Goal: Task Accomplishment & Management: Complete application form

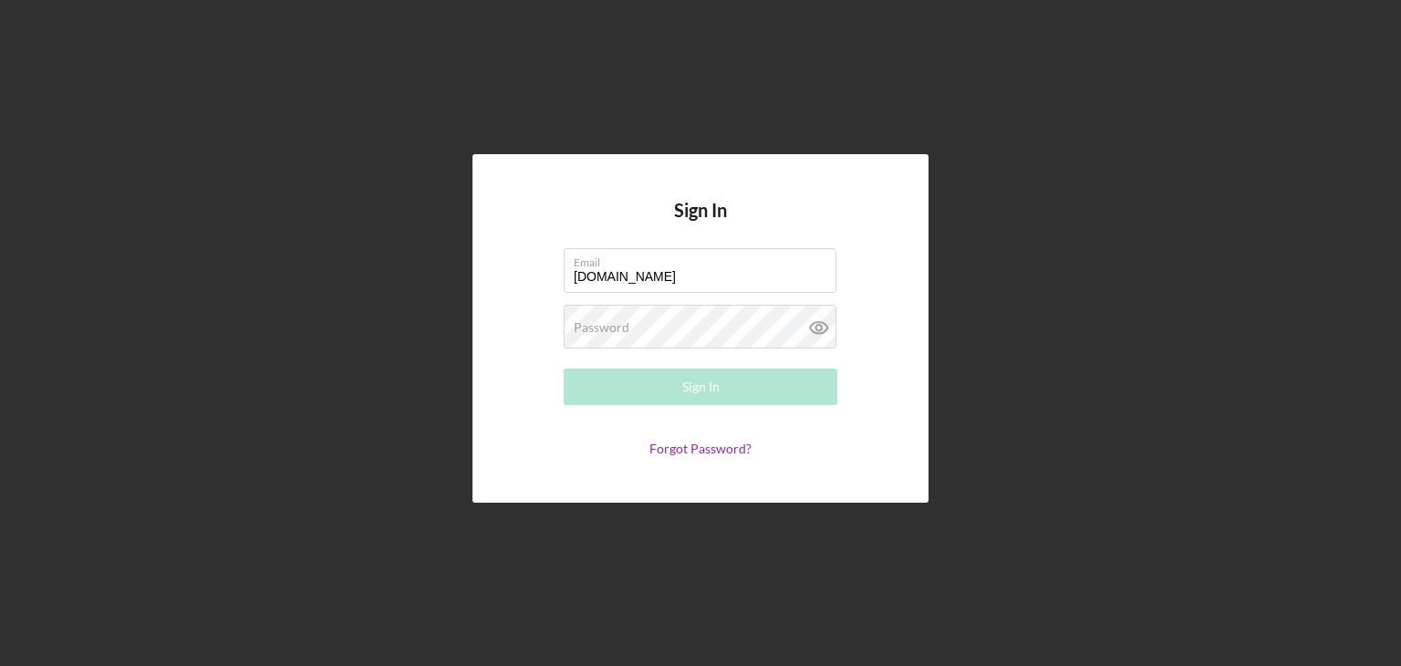
type input "[PERSON_NAME][EMAIL_ADDRESS][PERSON_NAME][DOMAIN_NAME]"
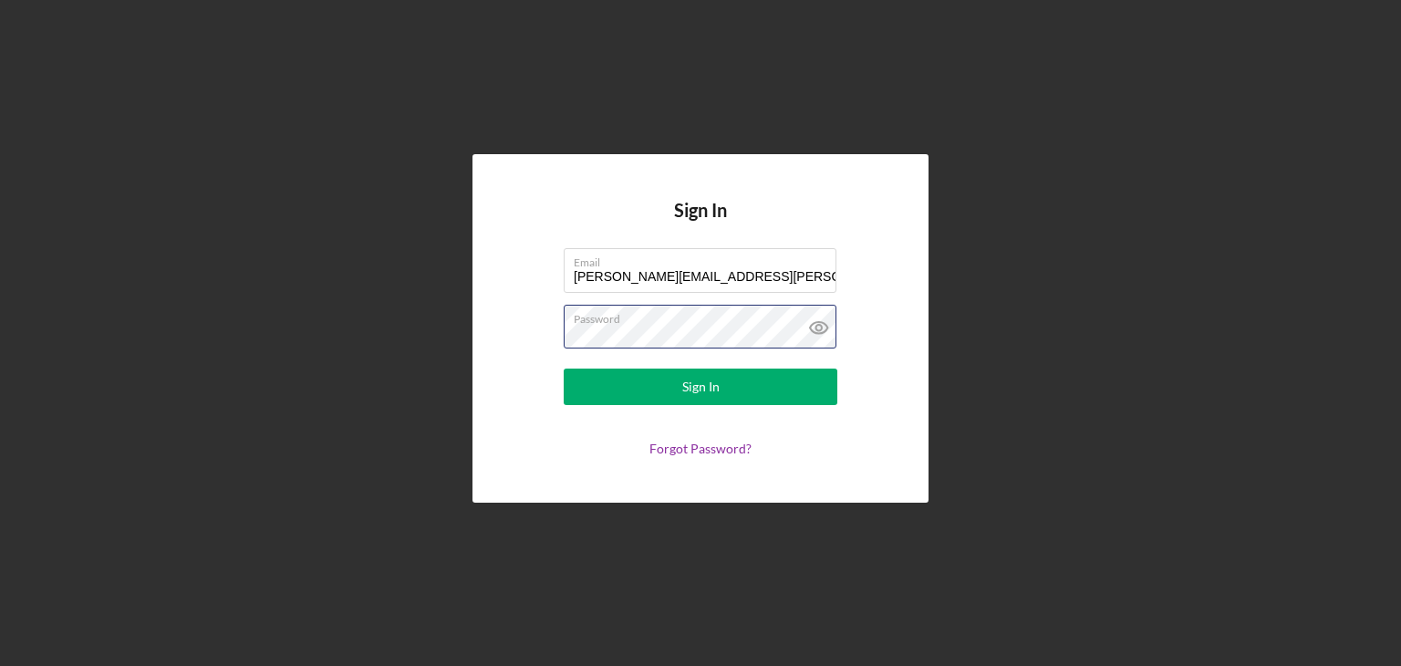
click at [564, 368] on button "Sign In" at bounding box center [701, 386] width 274 height 36
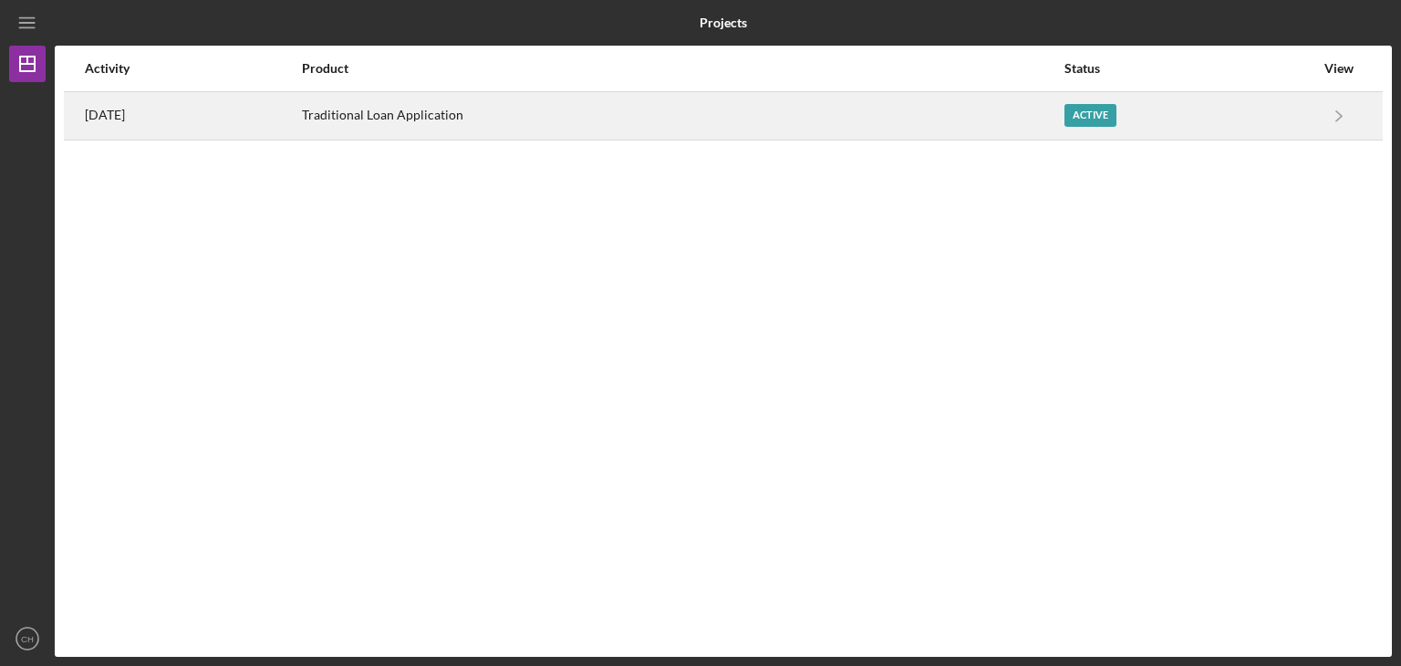
click at [1116, 125] on div "Active" at bounding box center [1090, 115] width 52 height 23
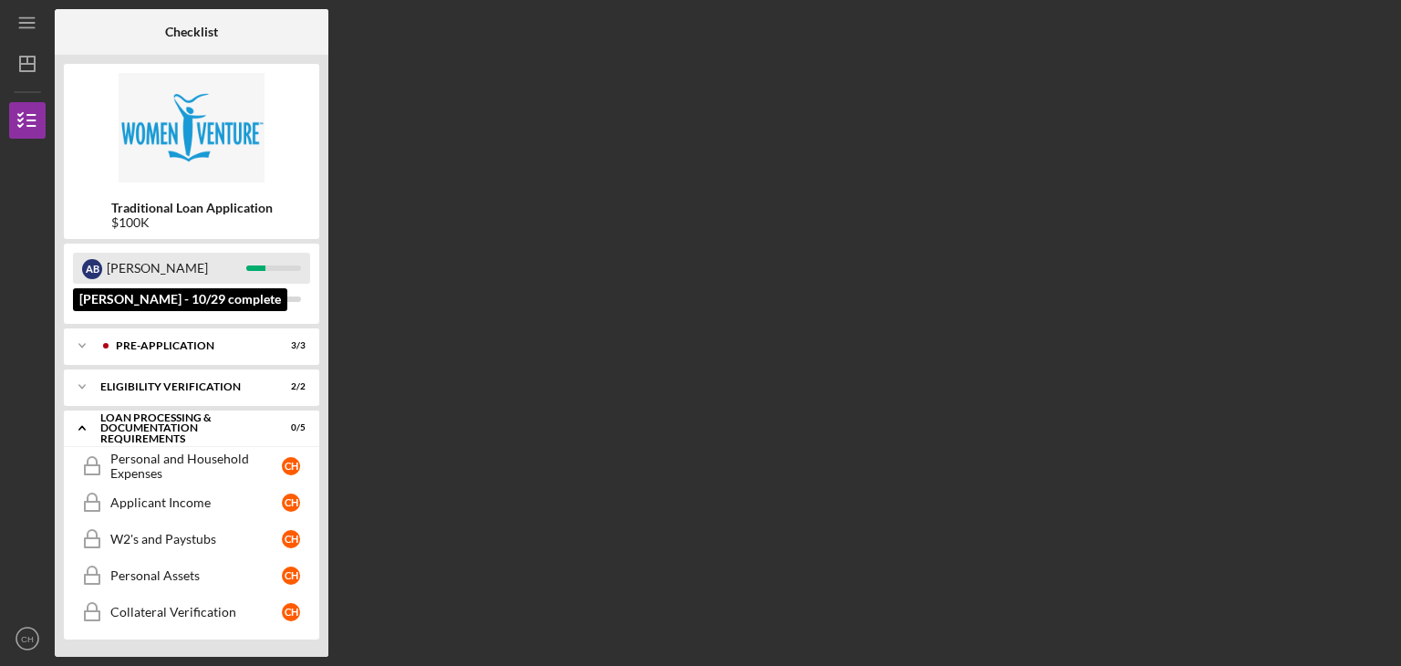
click at [128, 270] on div "[PERSON_NAME]" at bounding box center [177, 268] width 140 height 31
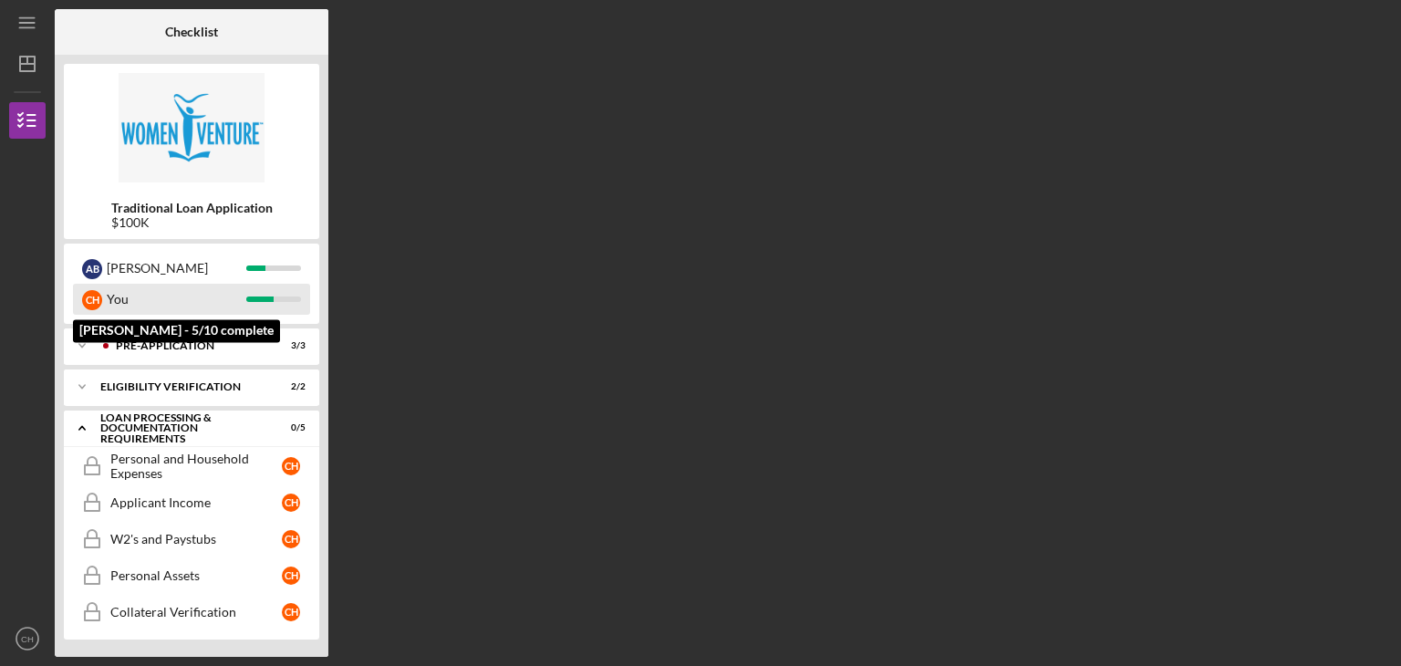
click at [291, 306] on div "C H You" at bounding box center [191, 299] width 237 height 31
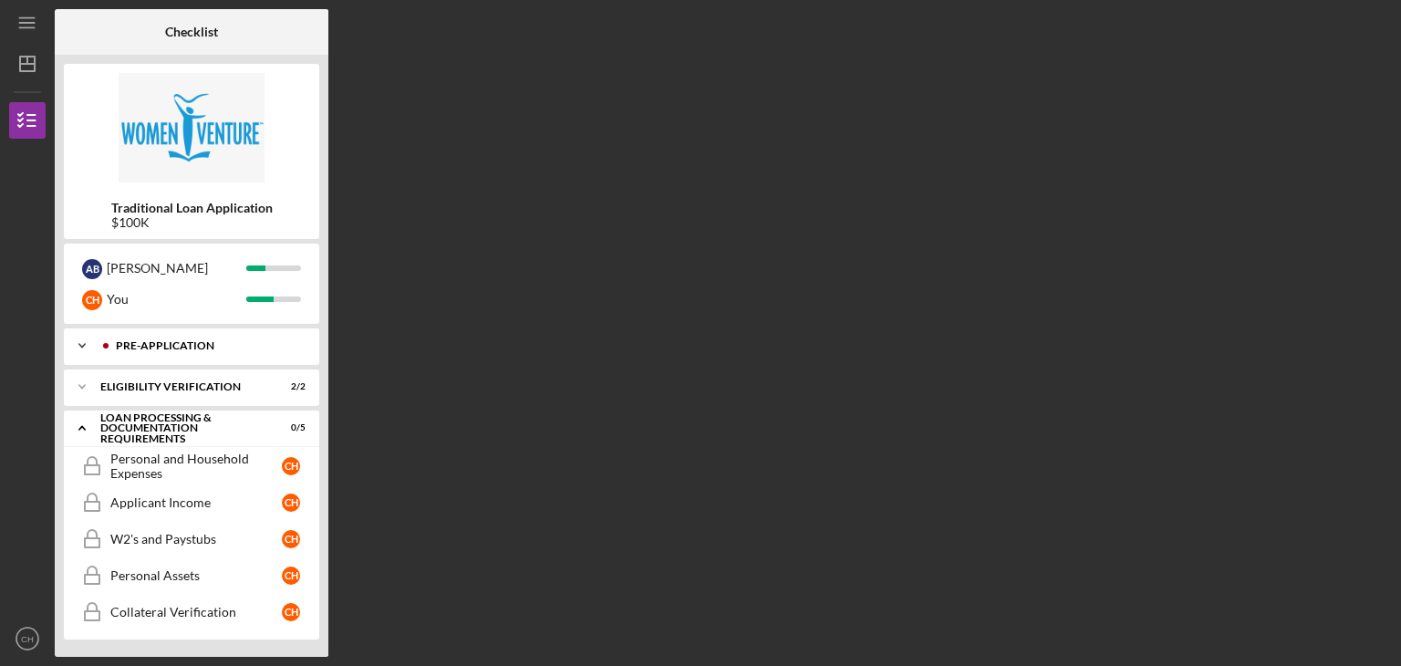
click at [235, 352] on div "Icon/Expander Pre-Application 3 / 3" at bounding box center [191, 345] width 255 height 36
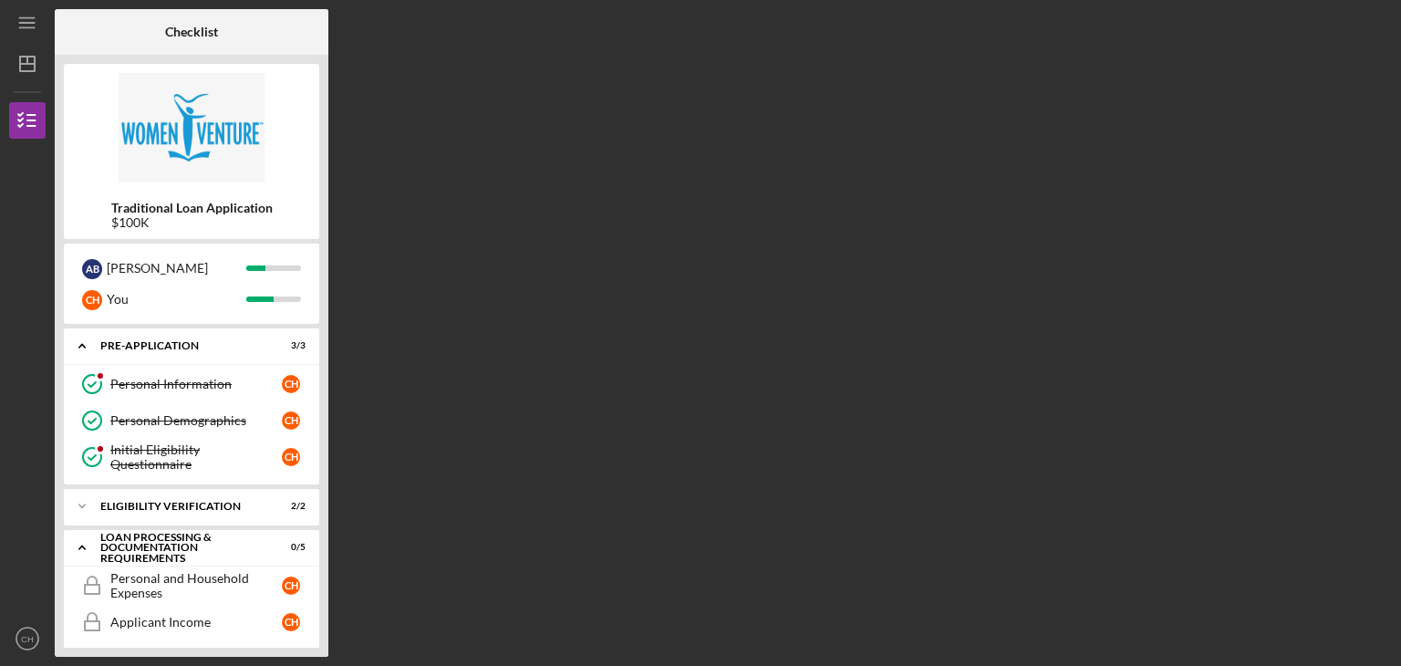
click at [408, 362] on div "Checklist Traditional Loan Application $100K A B [PERSON_NAME] C H You Icon/Exp…" at bounding box center [723, 333] width 1337 height 648
click at [202, 375] on link "Personal Information Personal Information C H" at bounding box center [191, 384] width 237 height 36
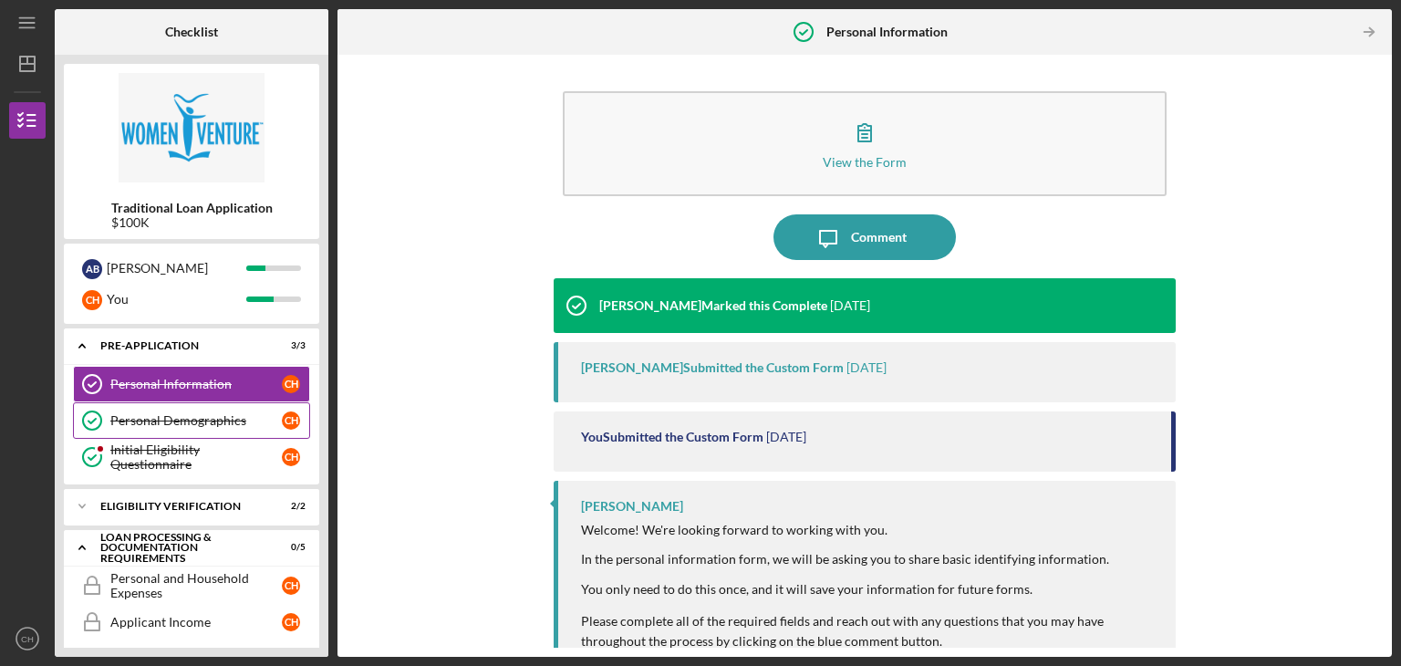
click at [197, 410] on link "Personal Demographics Personal Demographics C H" at bounding box center [191, 420] width 237 height 36
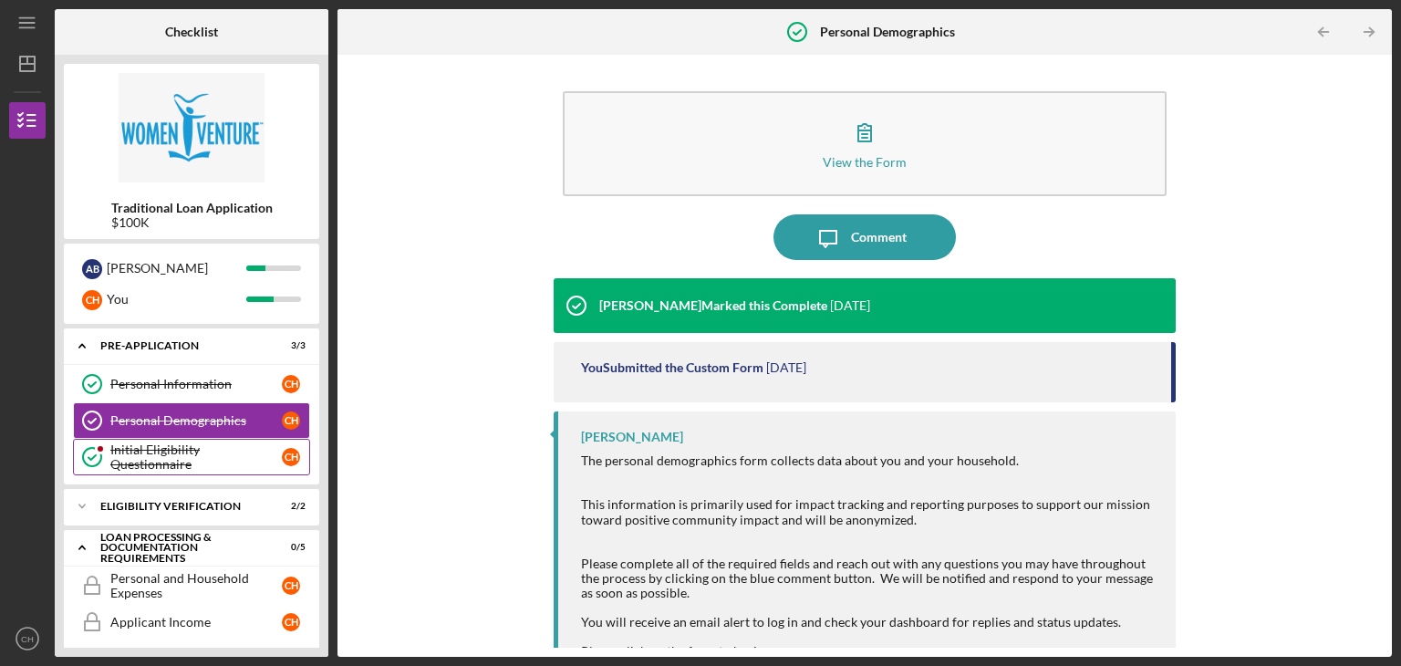
click at [190, 462] on div "Initial Eligibility Questionnaire" at bounding box center [195, 456] width 171 height 29
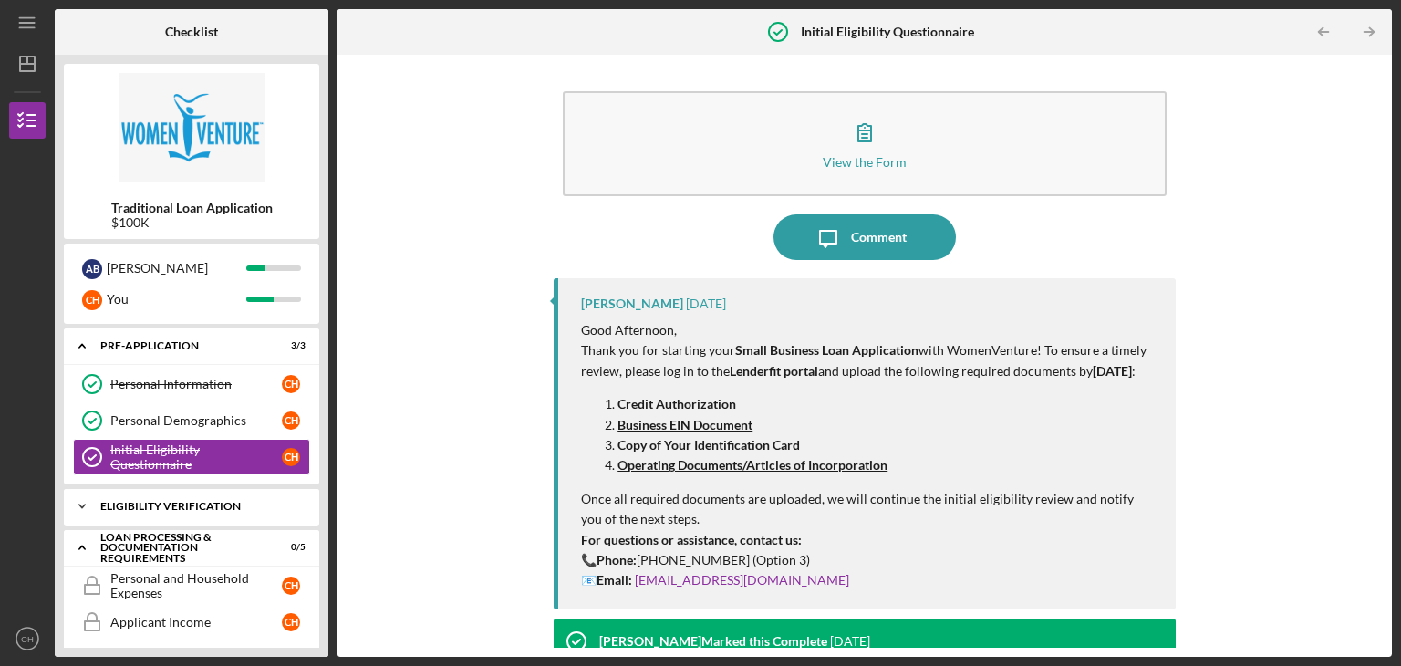
click at [219, 510] on div "Eligibility Verification" at bounding box center [198, 506] width 196 height 11
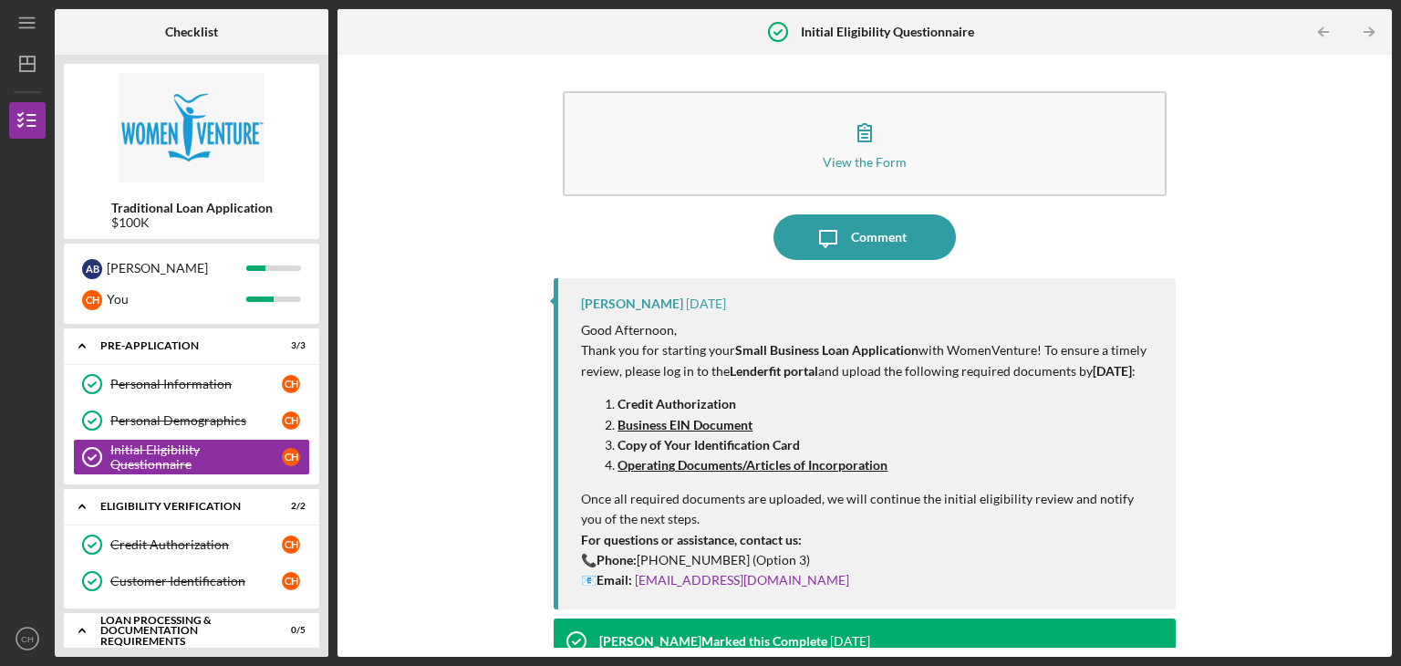
click at [26, 504] on div at bounding box center [27, 499] width 36 height 241
click at [209, 508] on div "Eligibility Verification" at bounding box center [198, 506] width 196 height 11
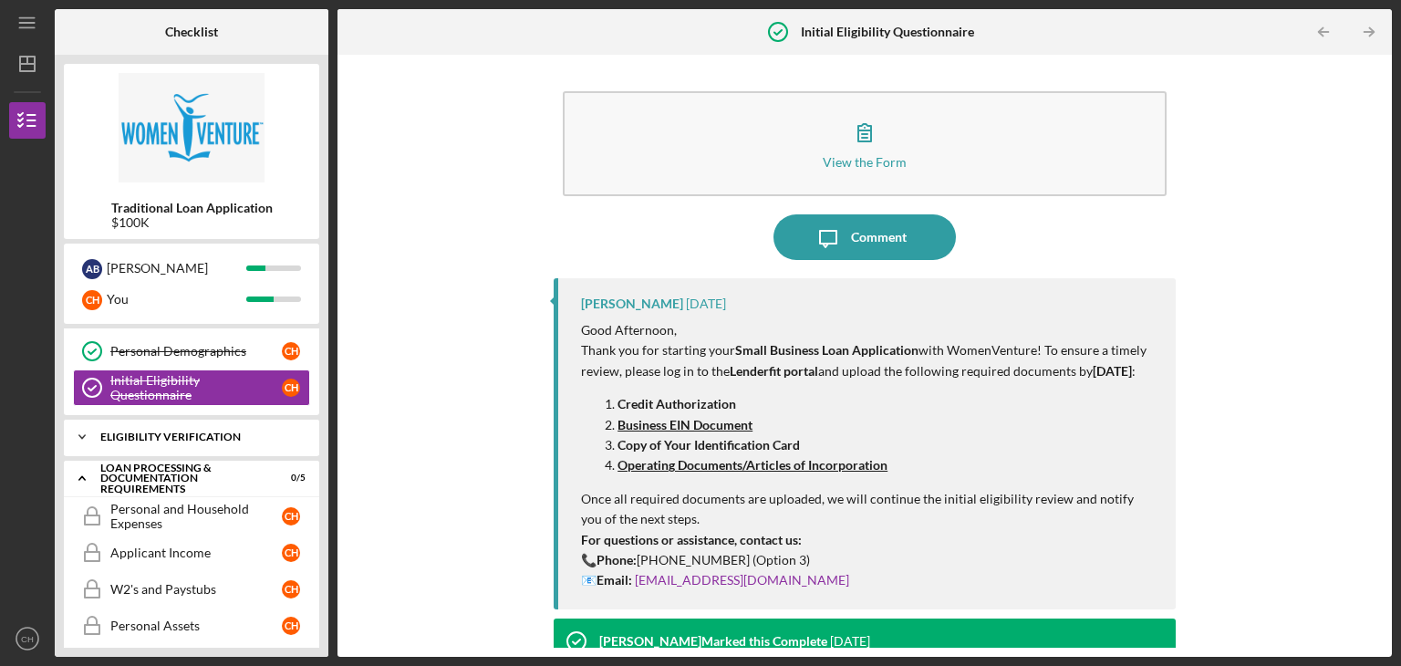
scroll to position [77, 0]
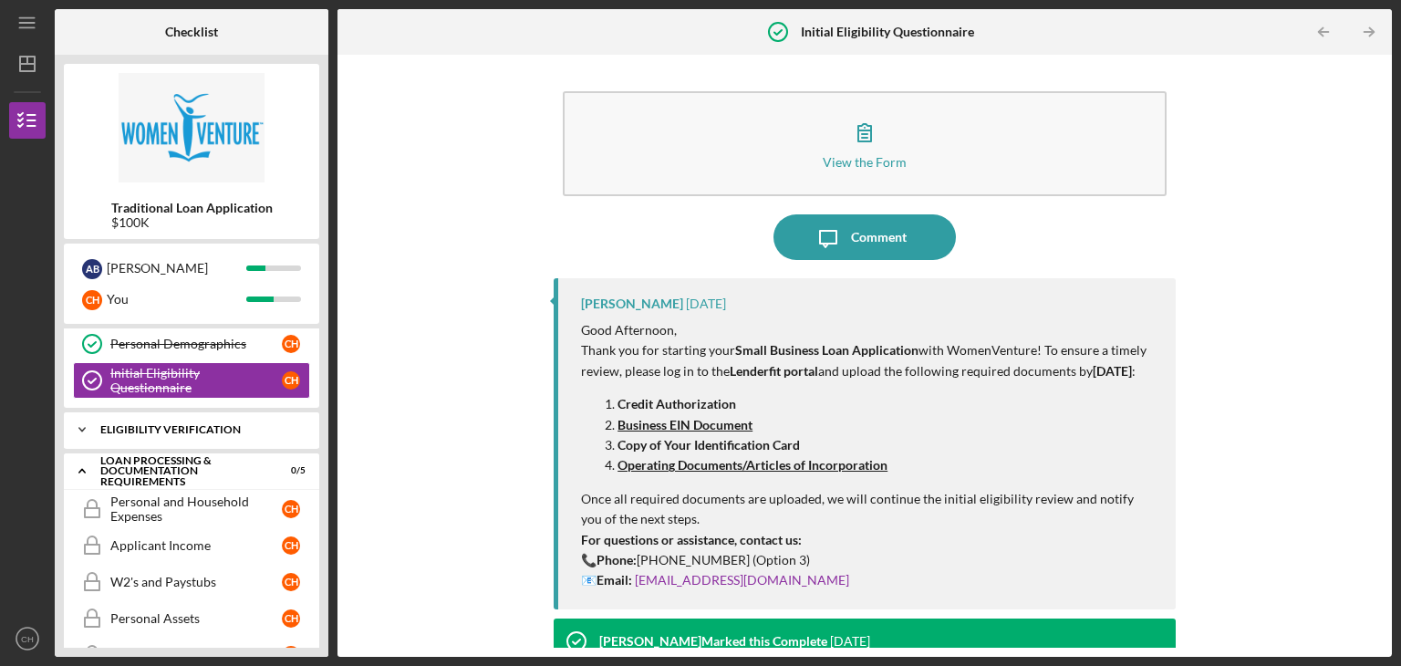
click at [212, 426] on div "Eligibility Verification" at bounding box center [198, 429] width 196 height 11
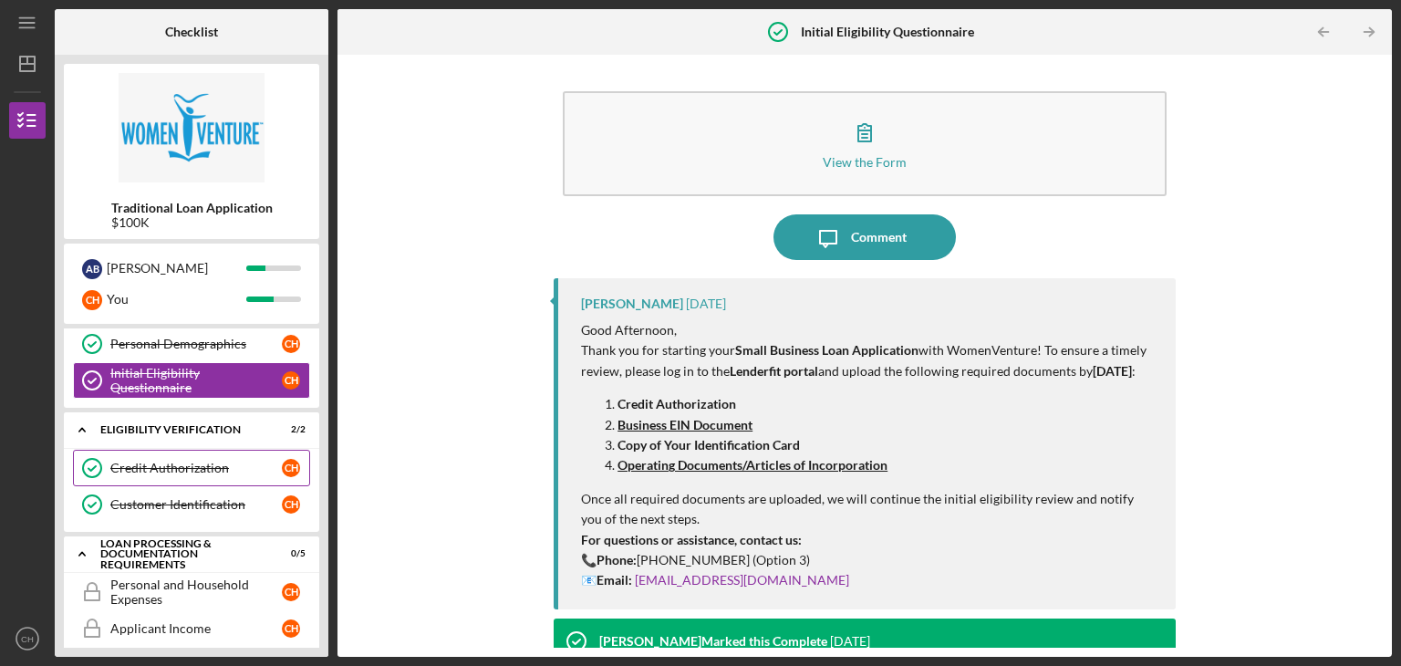
click at [208, 457] on link "Credit Authorization Credit Authorization C H" at bounding box center [191, 468] width 237 height 36
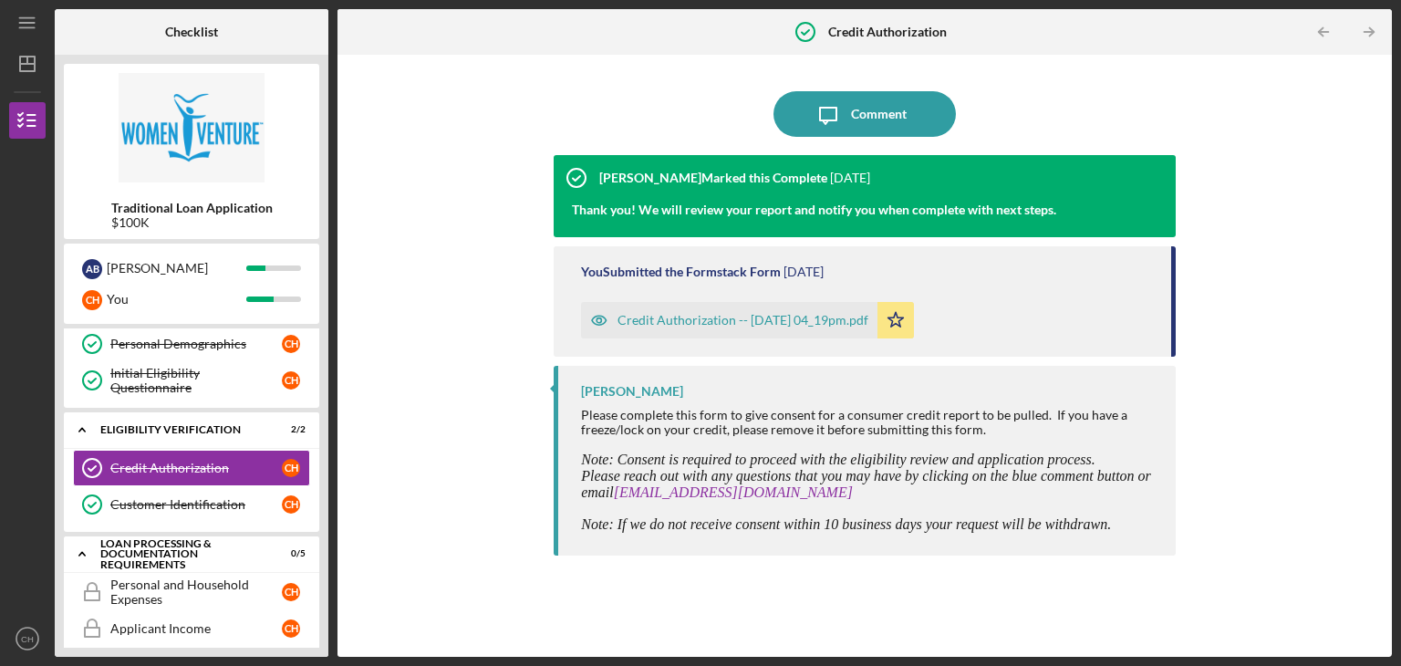
click at [790, 320] on div "Credit Authorization -- [DATE] 04_19pm.pdf" at bounding box center [742, 320] width 251 height 15
click at [1368, 33] on icon "close" at bounding box center [1368, 32] width 9 height 9
click at [587, 322] on icon "button" at bounding box center [599, 320] width 36 height 36
click at [598, 323] on icon "button" at bounding box center [599, 320] width 36 height 36
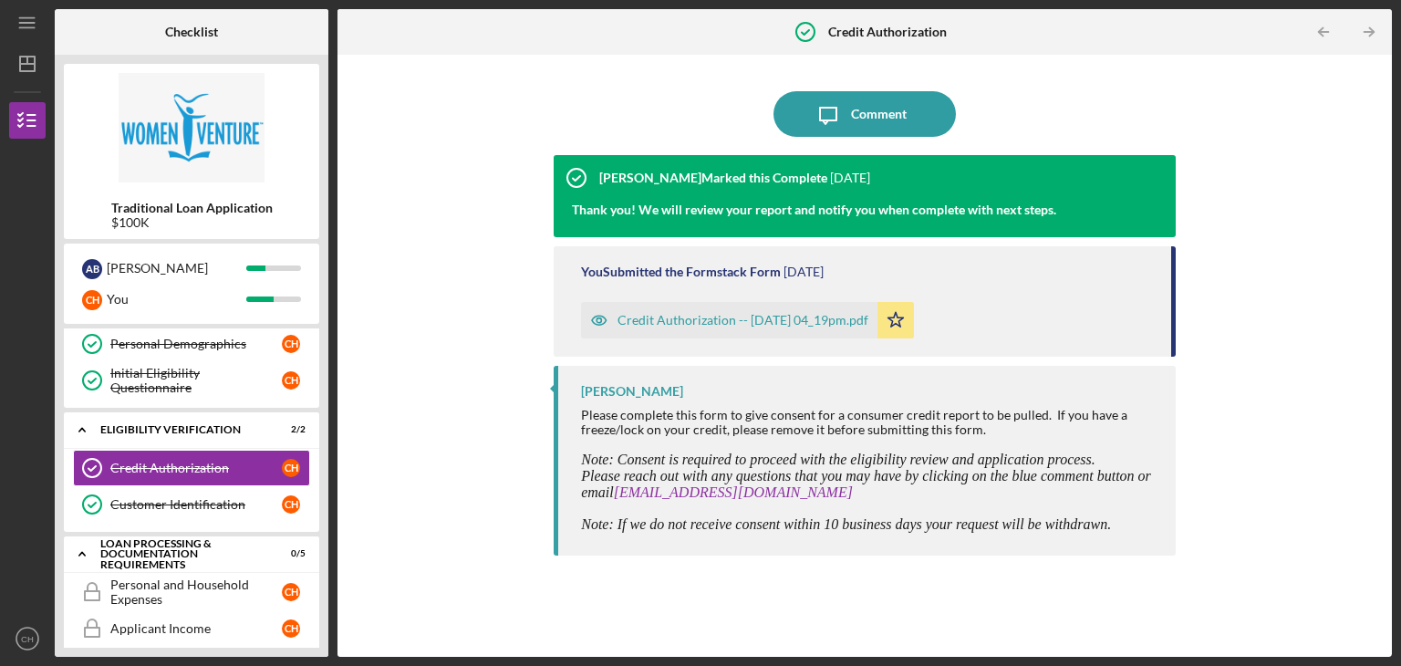
click at [511, 310] on div "Icon/Message Comment [PERSON_NAME] Marked this Complete [DATE] Thank you! We wi…" at bounding box center [865, 356] width 1036 height 584
click at [708, 318] on div "Credit Authorization -- [DATE] 04_19pm.pdf" at bounding box center [742, 320] width 251 height 15
click at [398, 285] on div "Icon/Message Comment [PERSON_NAME] Marked this Complete [DATE] Thank you! We wi…" at bounding box center [865, 356] width 1036 height 584
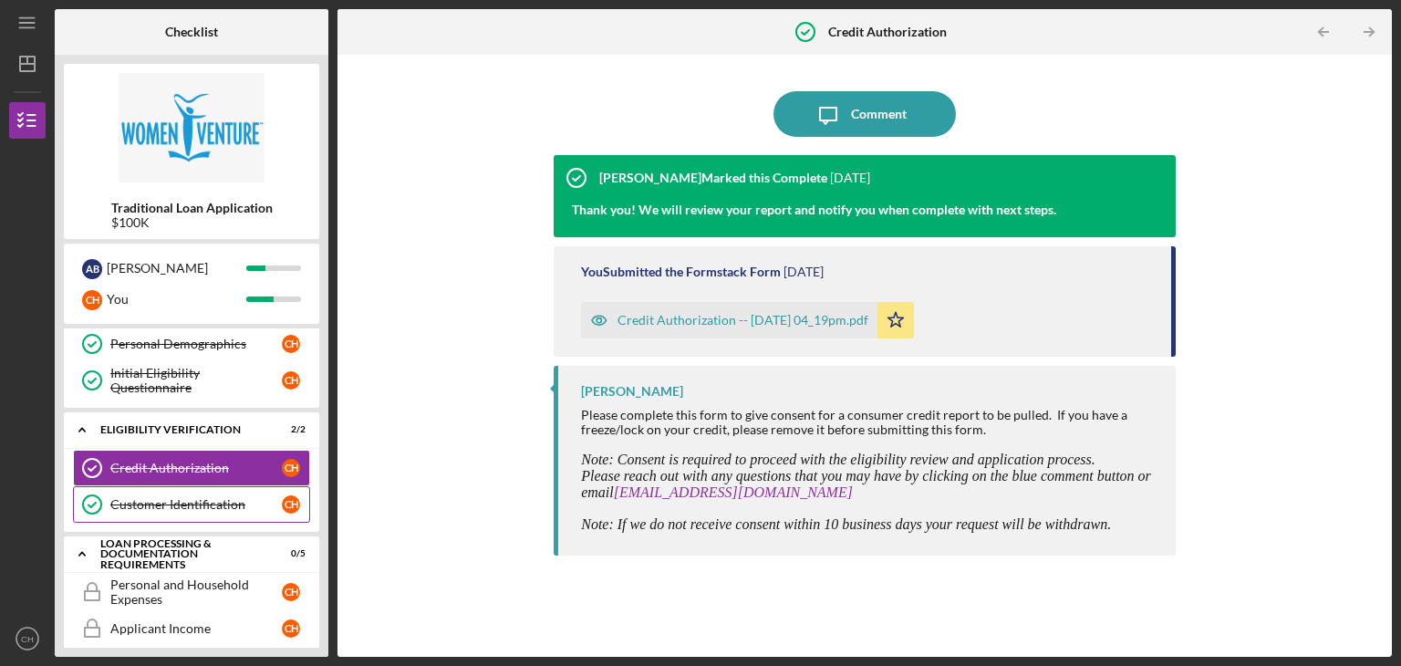
click at [173, 499] on div "Customer Identification" at bounding box center [195, 504] width 171 height 15
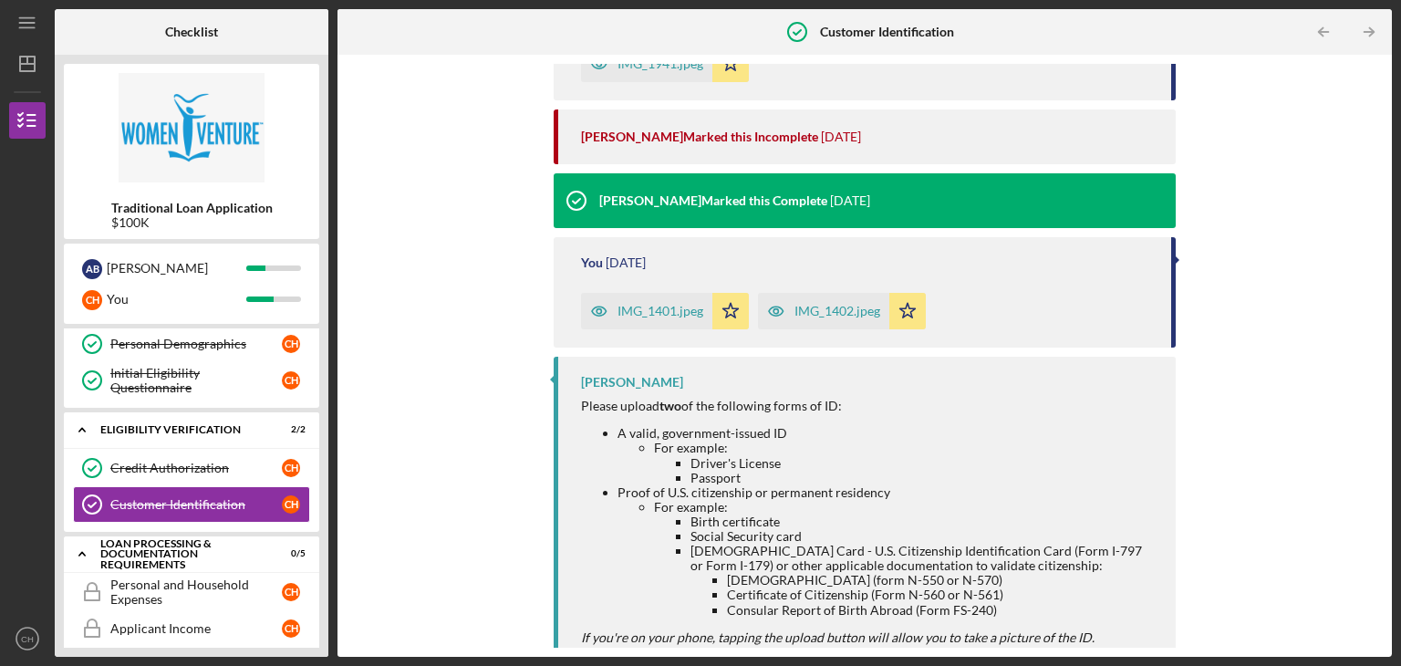
scroll to position [474, 0]
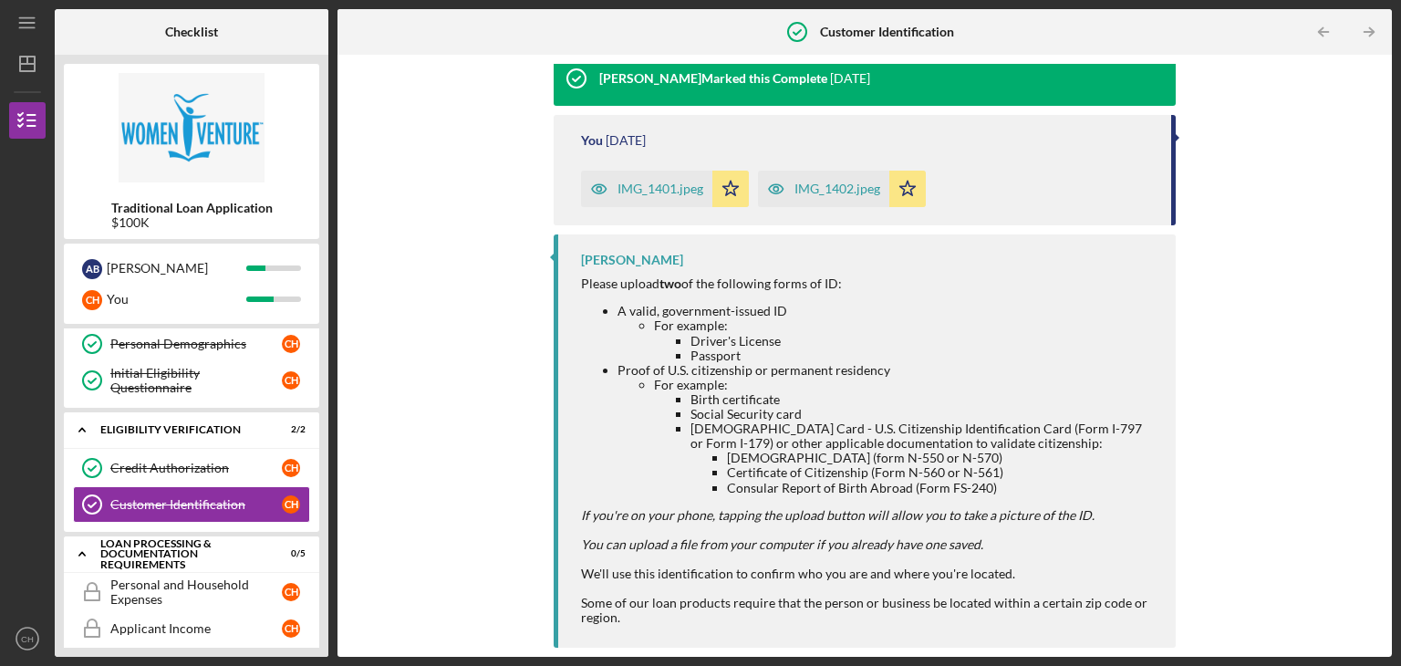
click at [437, 482] on div "Upload Request Icon/Message Comment [PERSON_NAME] Marked this Complete [DATE] Y…" at bounding box center [865, 356] width 1036 height 584
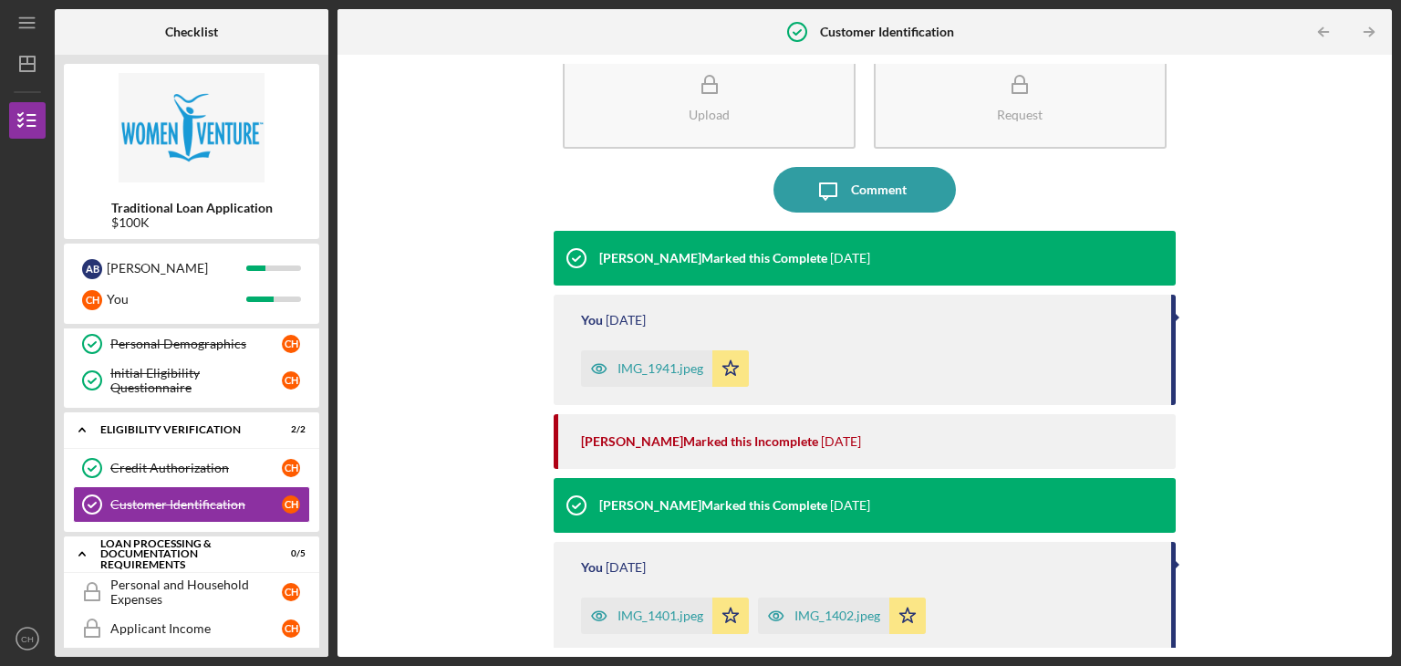
scroll to position [0, 0]
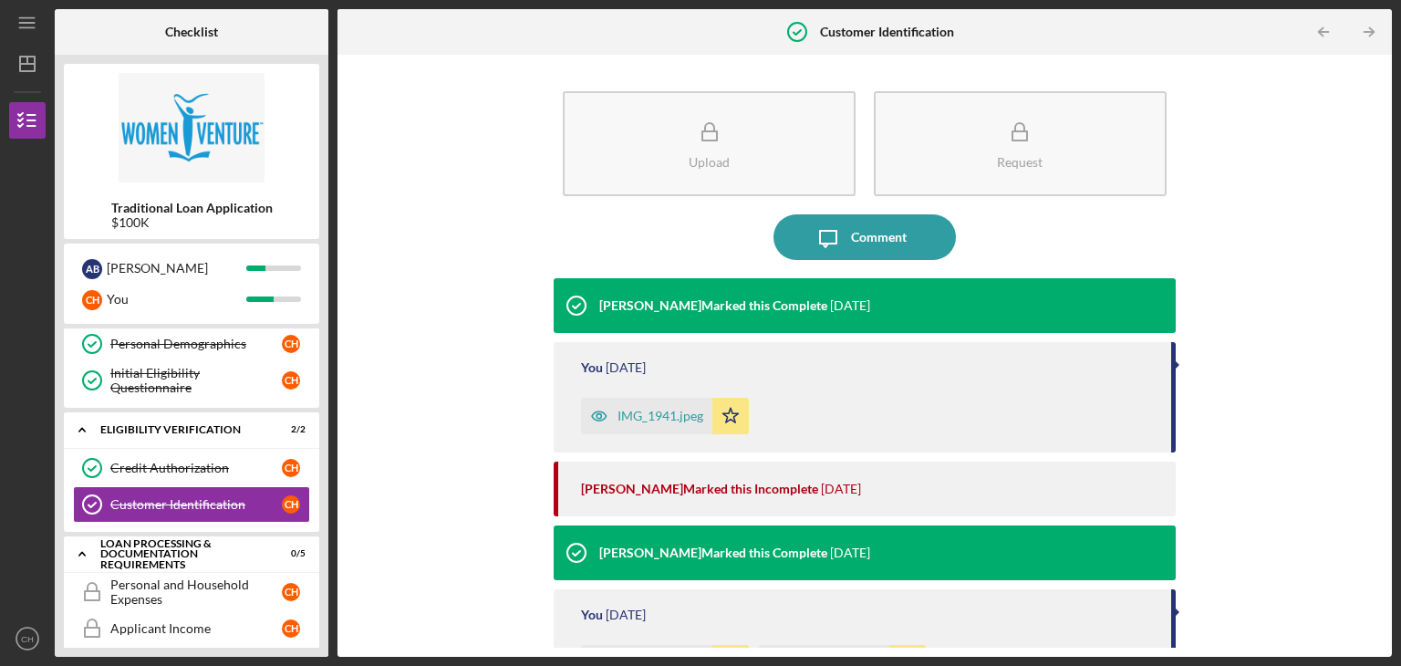
drag, startPoint x: 437, startPoint y: 482, endPoint x: 378, endPoint y: 454, distance: 65.7
click at [378, 454] on div "Upload Request Icon/Message Comment [PERSON_NAME] Marked this Complete [DATE] Y…" at bounding box center [865, 356] width 1036 height 584
click at [128, 431] on div "Eligibility Verification" at bounding box center [198, 429] width 196 height 11
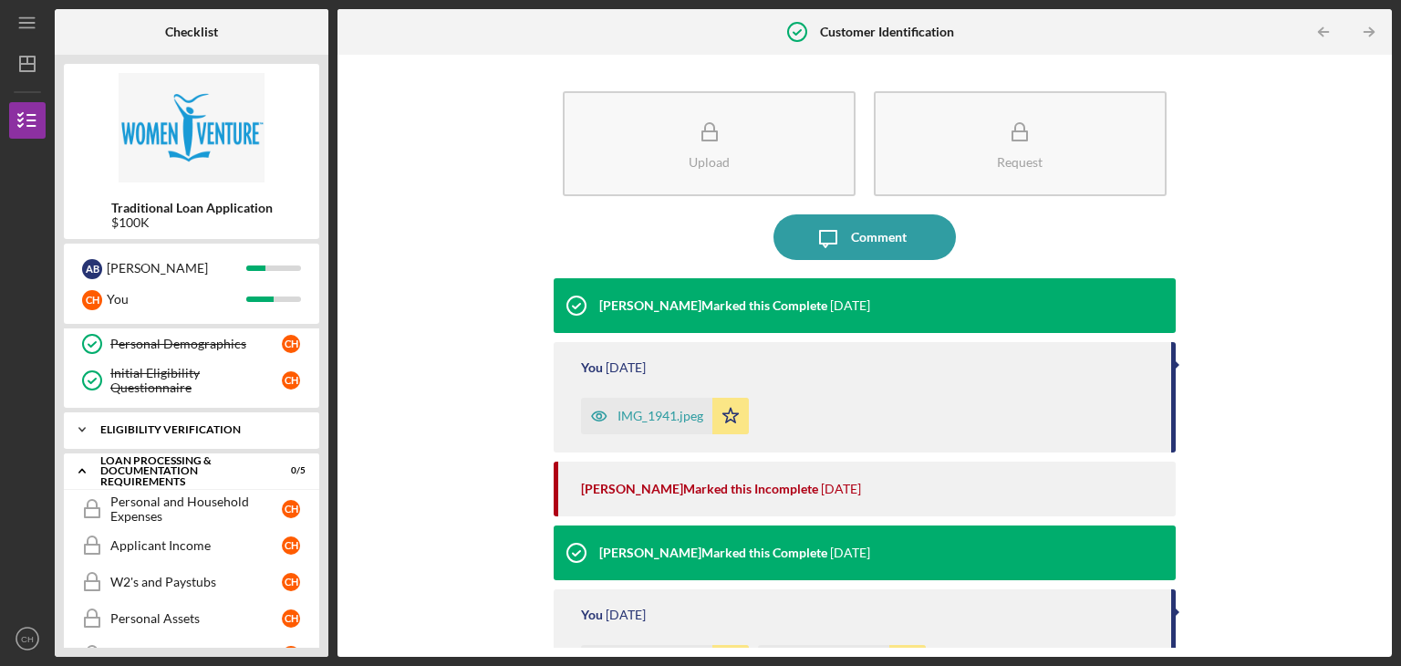
click at [126, 424] on div "Eligibility Verification" at bounding box center [198, 429] width 196 height 11
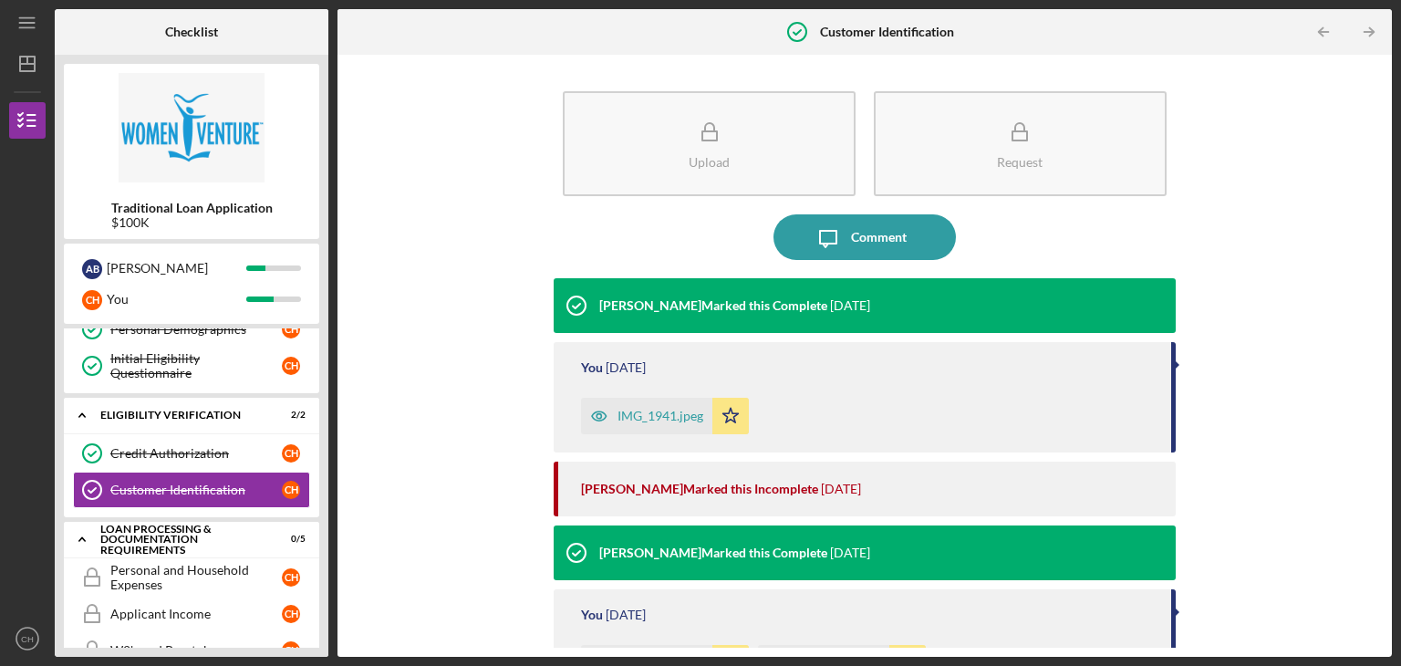
click at [452, 480] on div "Upload Request Icon/Message Comment [PERSON_NAME] Marked this Complete [DATE] Y…" at bounding box center [865, 356] width 1036 height 584
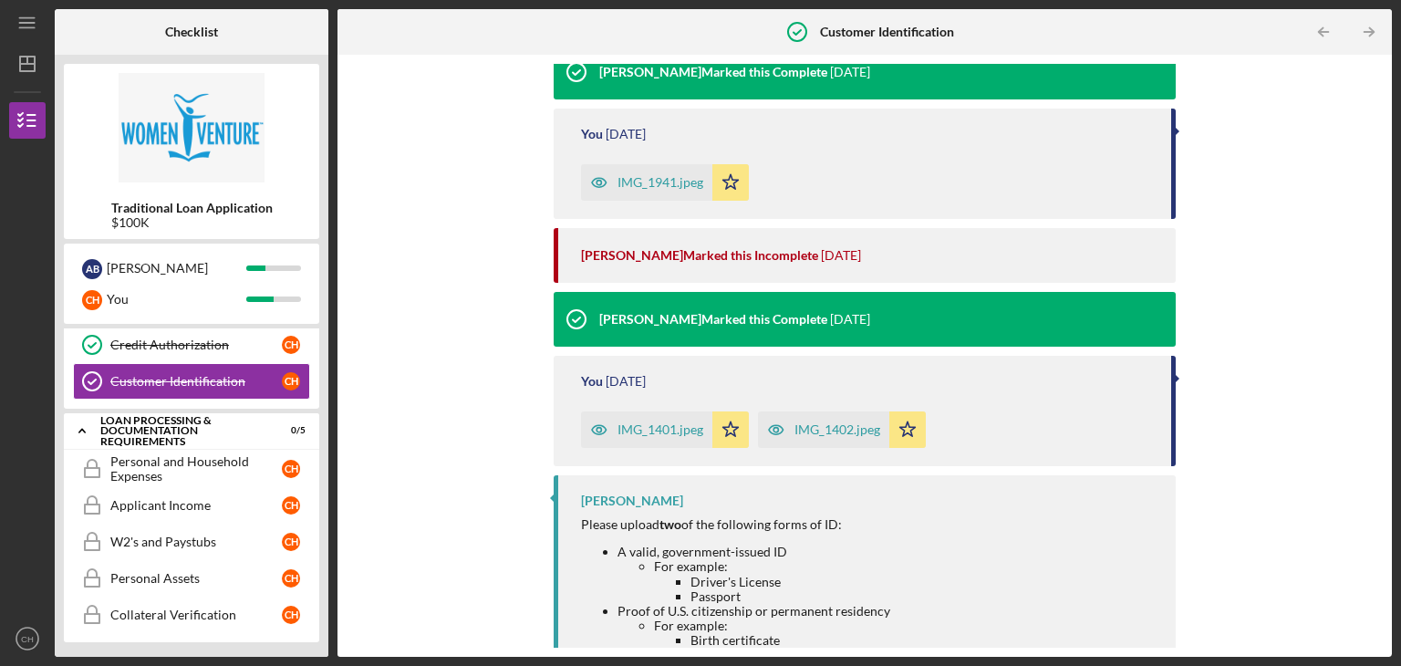
scroll to position [239, 0]
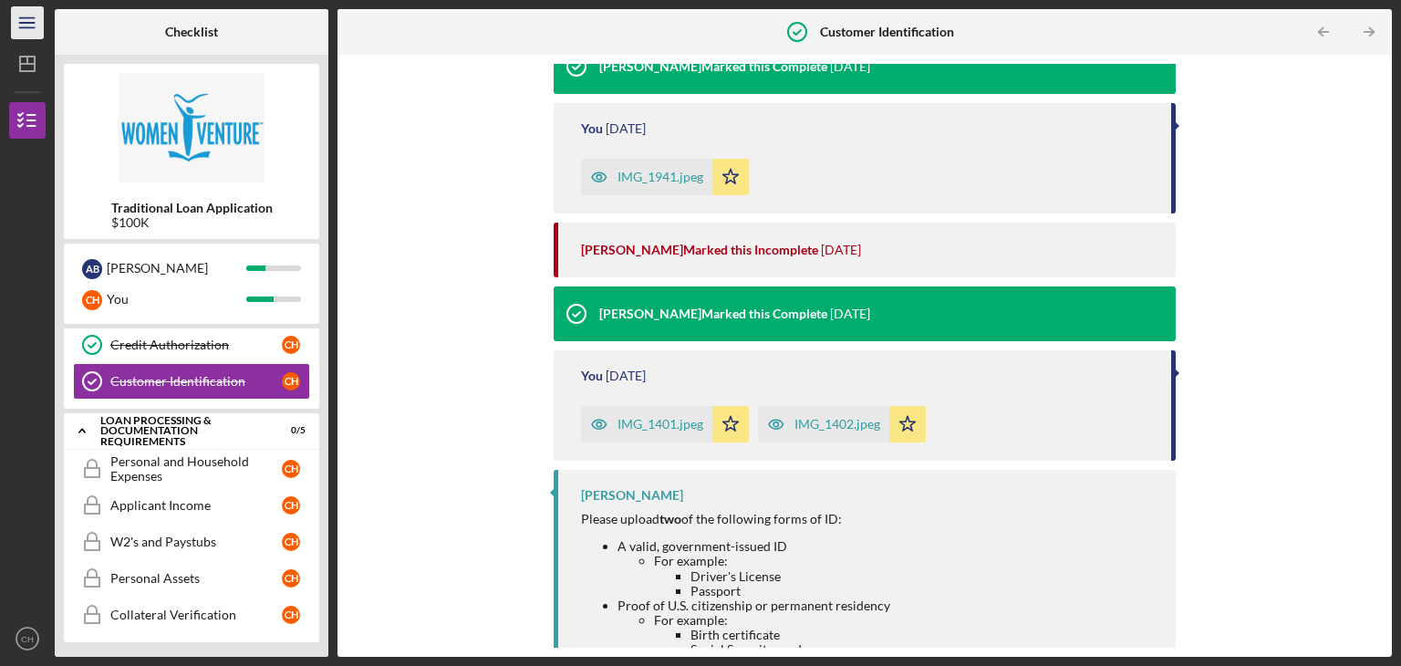
click at [34, 27] on line "button" at bounding box center [26, 27] width 15 height 0
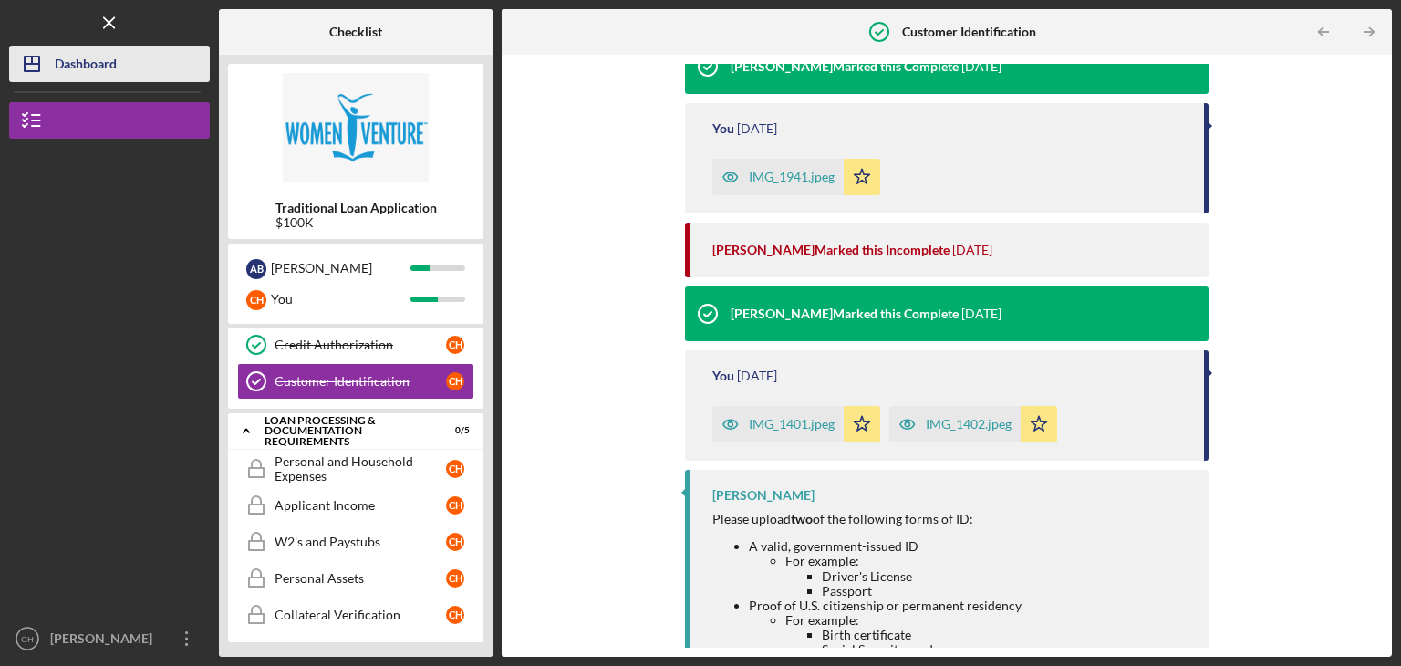
click at [69, 69] on div "Dashboard" at bounding box center [86, 66] width 62 height 41
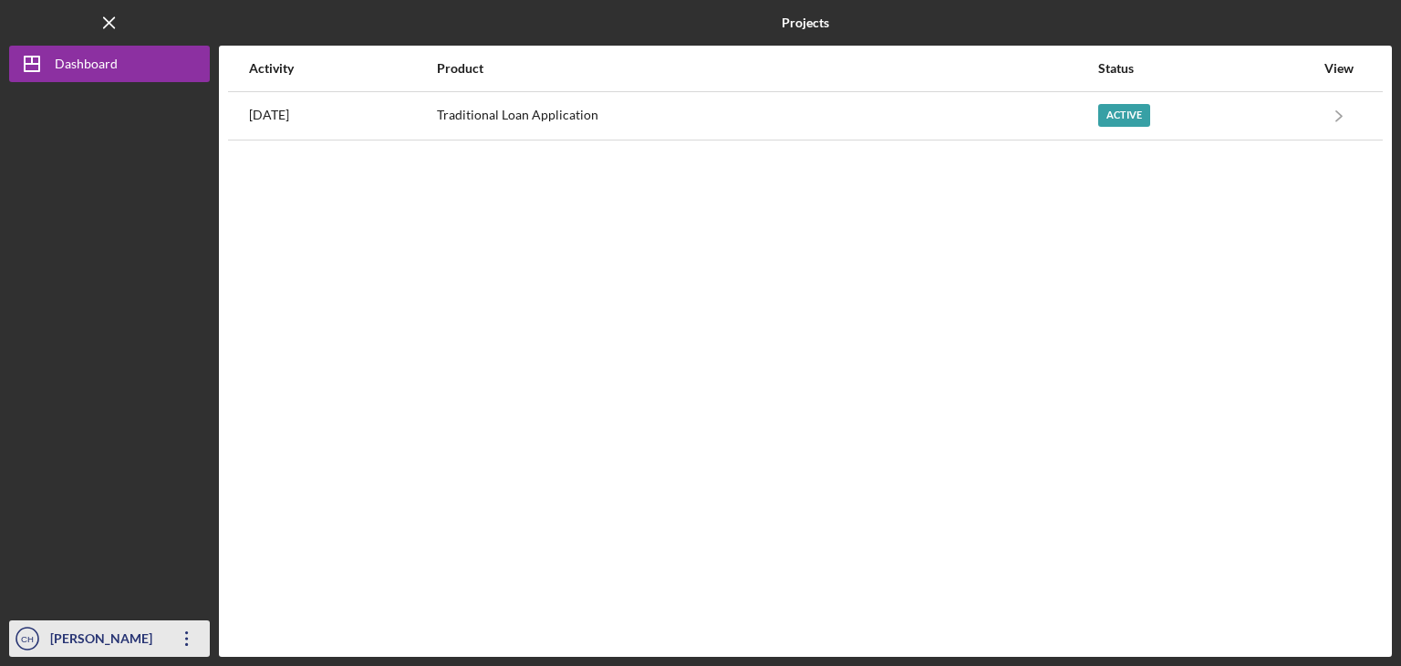
click at [185, 644] on icon "button" at bounding box center [186, 638] width 3 height 15
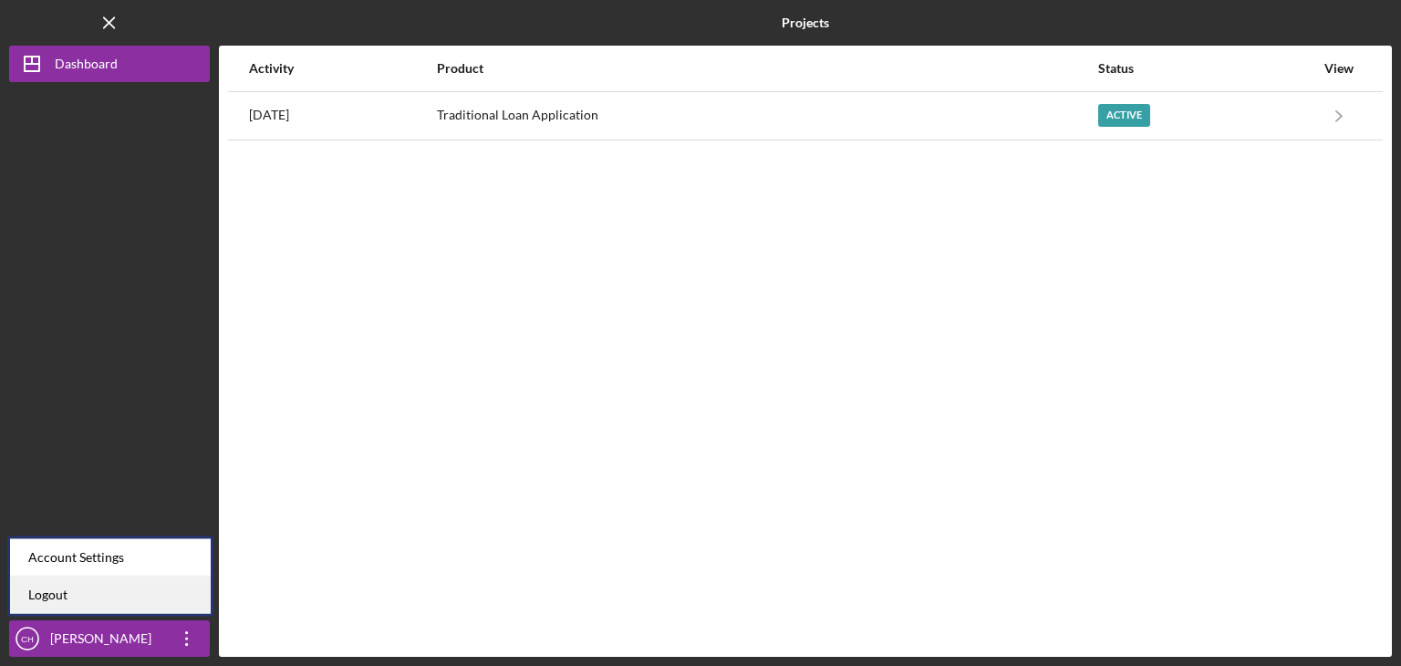
click at [157, 601] on link "Logout" at bounding box center [110, 594] width 201 height 37
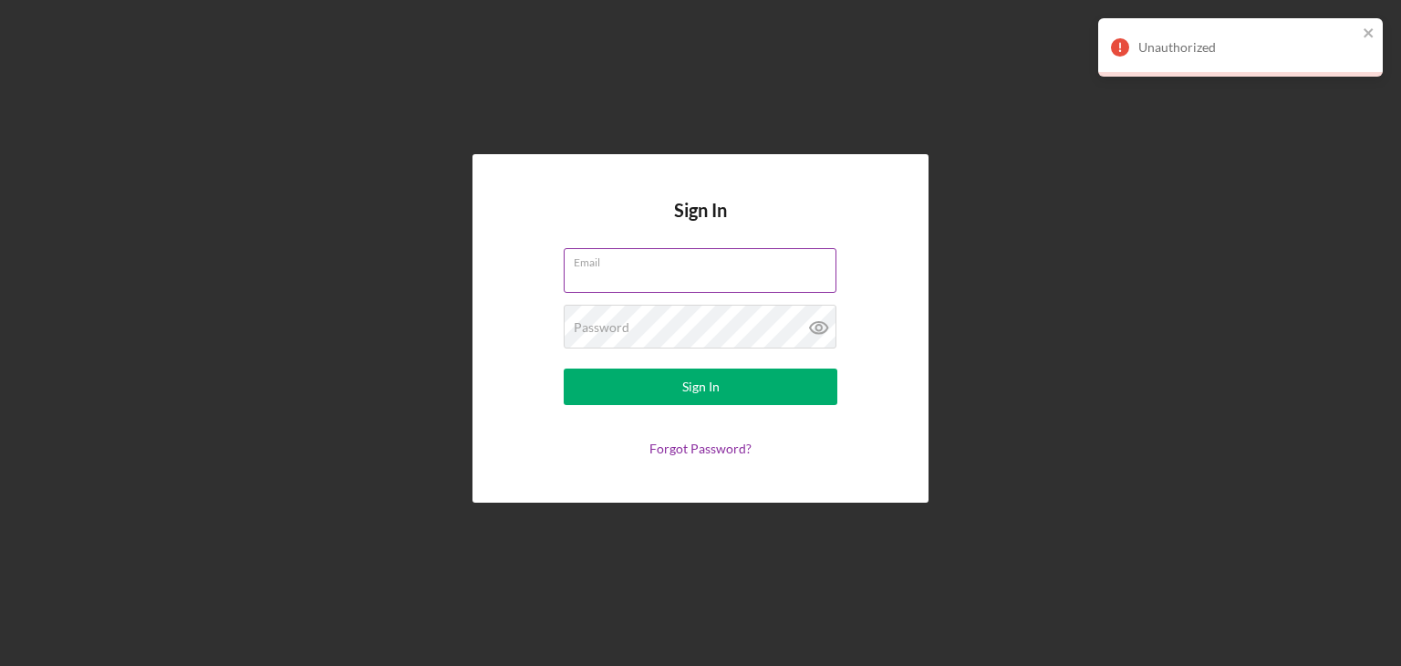
click at [624, 277] on input "Email" at bounding box center [700, 270] width 273 height 44
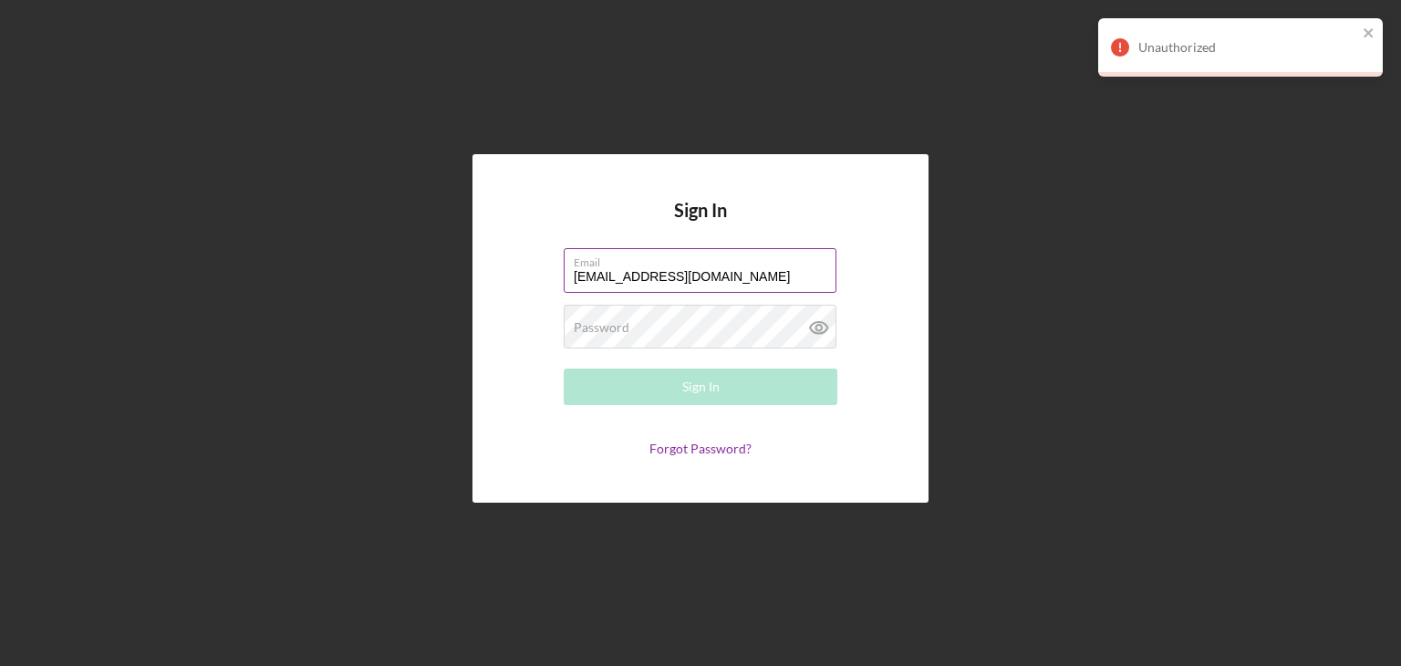
type input "[EMAIL_ADDRESS][DOMAIN_NAME]"
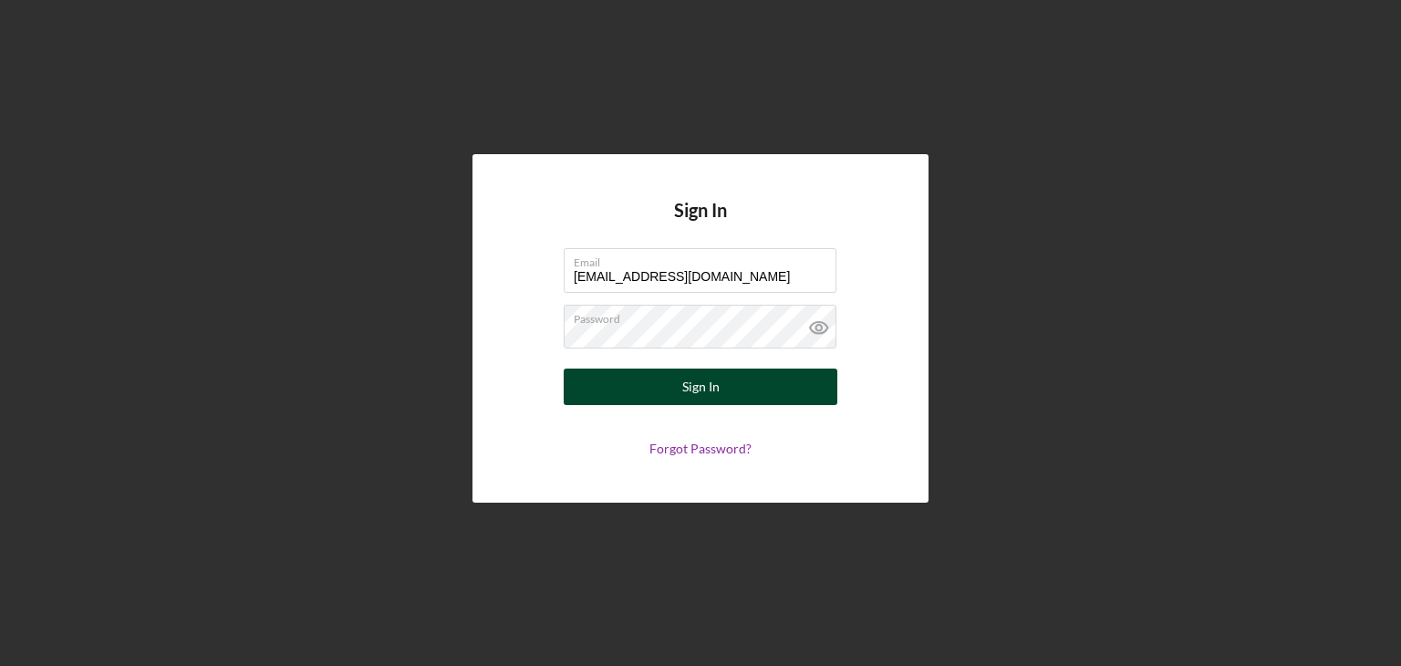
click at [699, 393] on div "Sign In" at bounding box center [700, 386] width 37 height 36
